Goal: Task Accomplishment & Management: Use online tool/utility

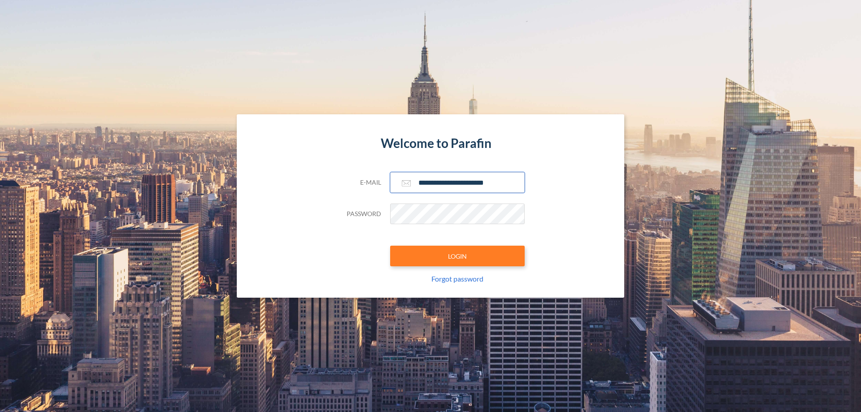
type input "**********"
click at [457, 256] on button "LOGIN" at bounding box center [457, 256] width 135 height 21
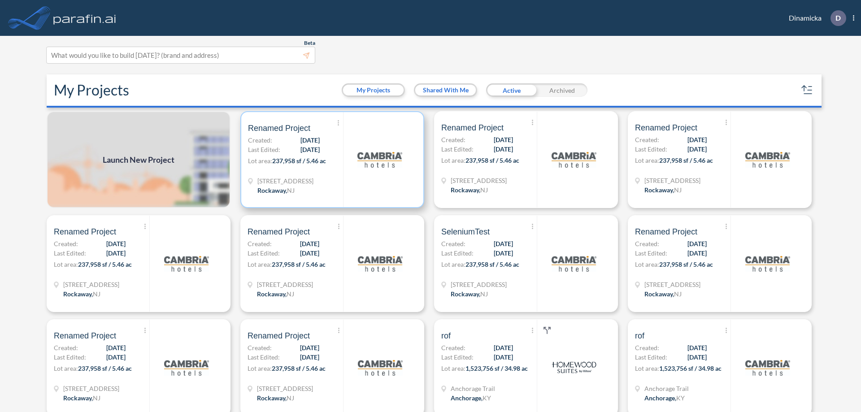
scroll to position [2, 0]
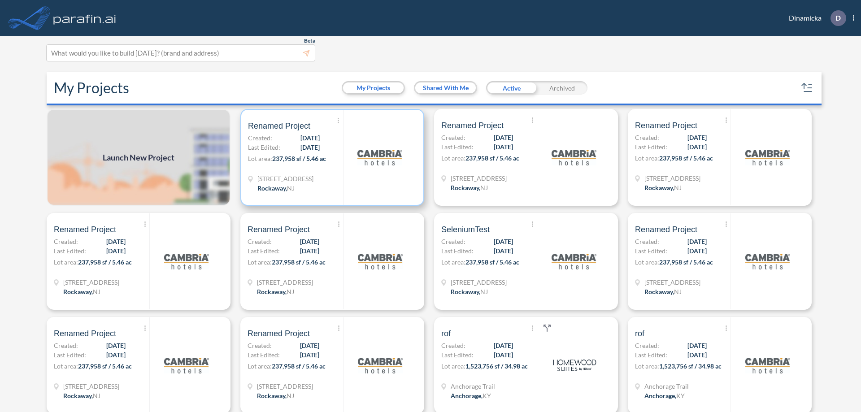
click at [330, 157] on p "Lot area: 237,958 sf / 5.46 ac" at bounding box center [295, 160] width 95 height 13
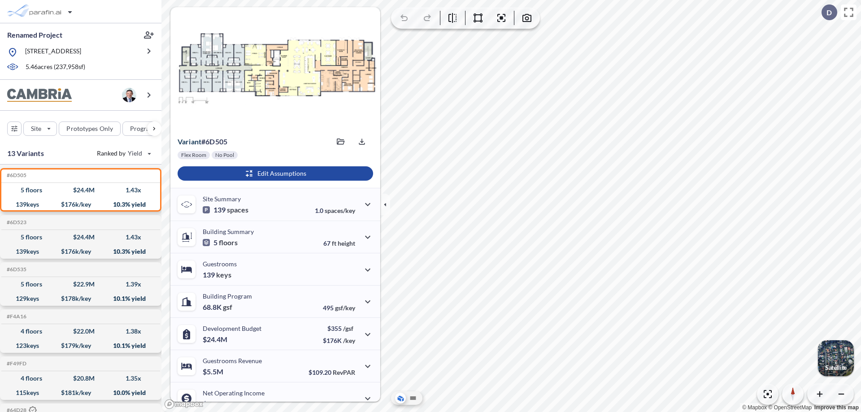
scroll to position [45, 0]
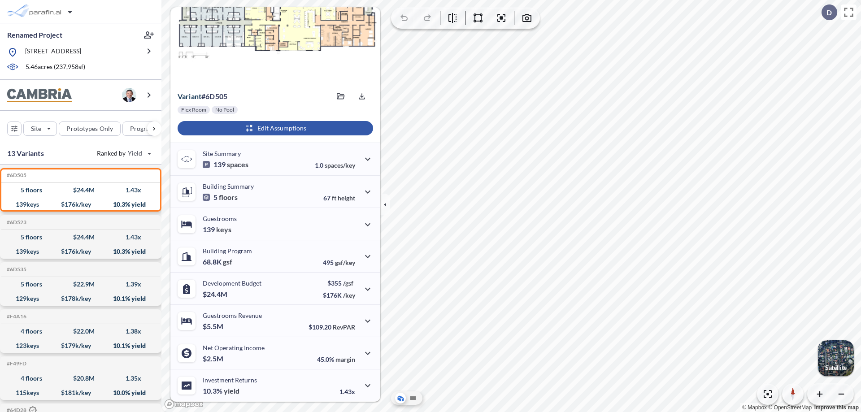
click at [274, 128] on div "button" at bounding box center [275, 128] width 195 height 14
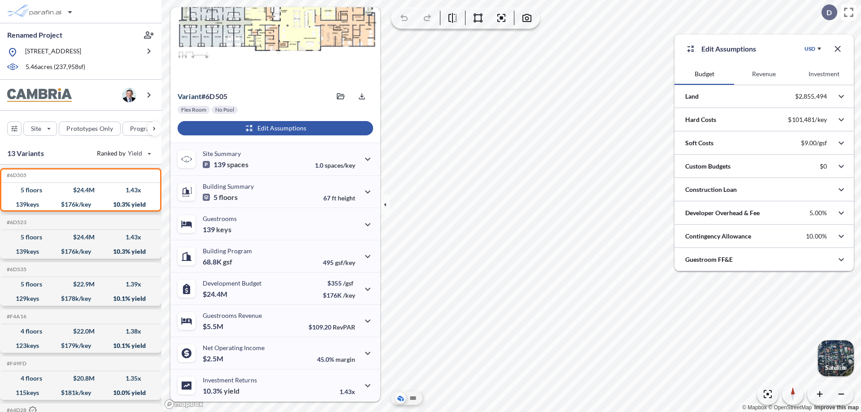
click at [764, 74] on button "Revenue" at bounding box center [764, 74] width 60 height 22
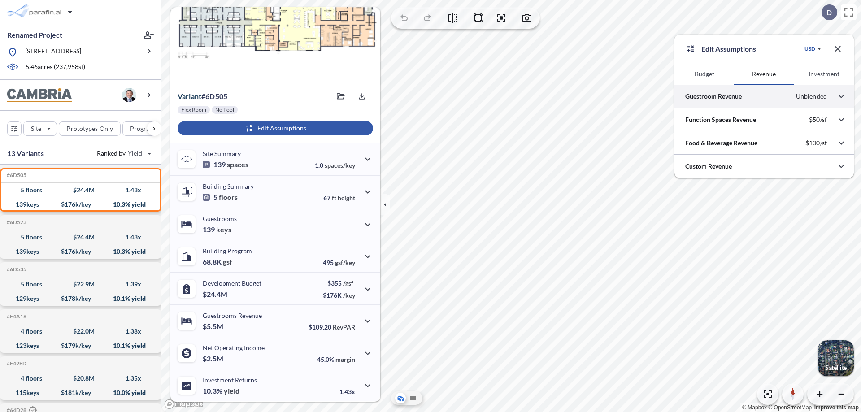
click at [764, 96] on div at bounding box center [763, 96] width 179 height 23
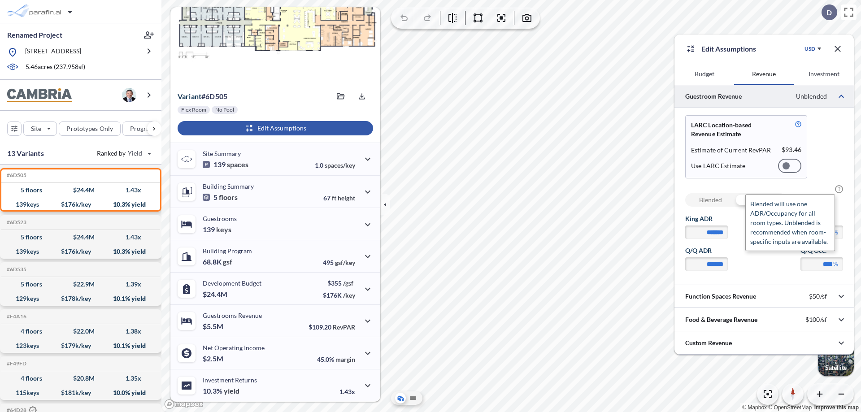
click at [839, 189] on span "?" at bounding box center [839, 189] width 8 height 8
